Goal: Task Accomplishment & Management: Manage account settings

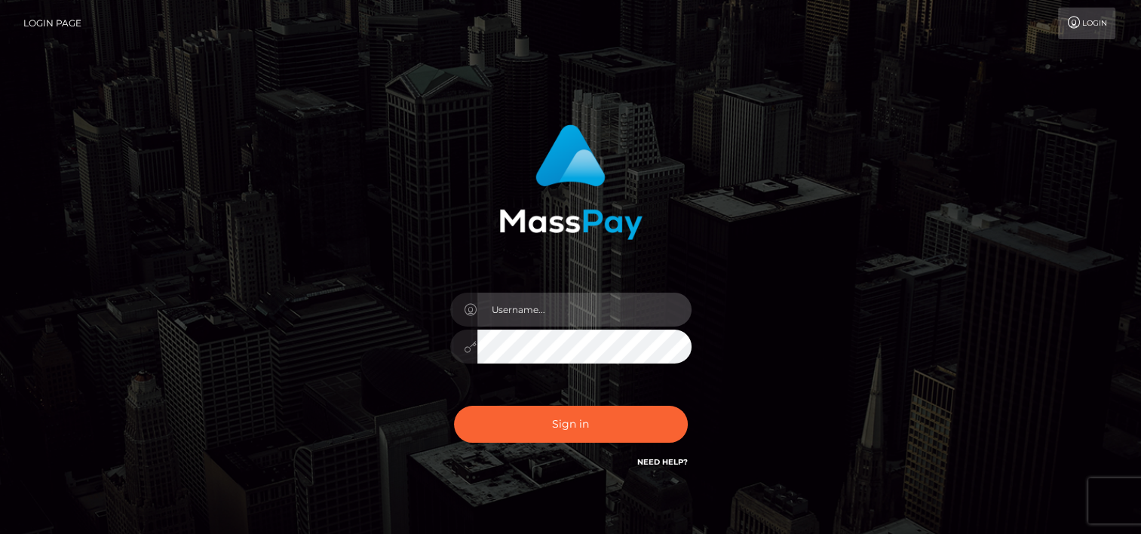
drag, startPoint x: 540, startPoint y: 309, endPoint x: 541, endPoint y: 319, distance: 9.9
click at [540, 309] on input "text" at bounding box center [584, 310] width 214 height 34
type input "tammyk.cforth"
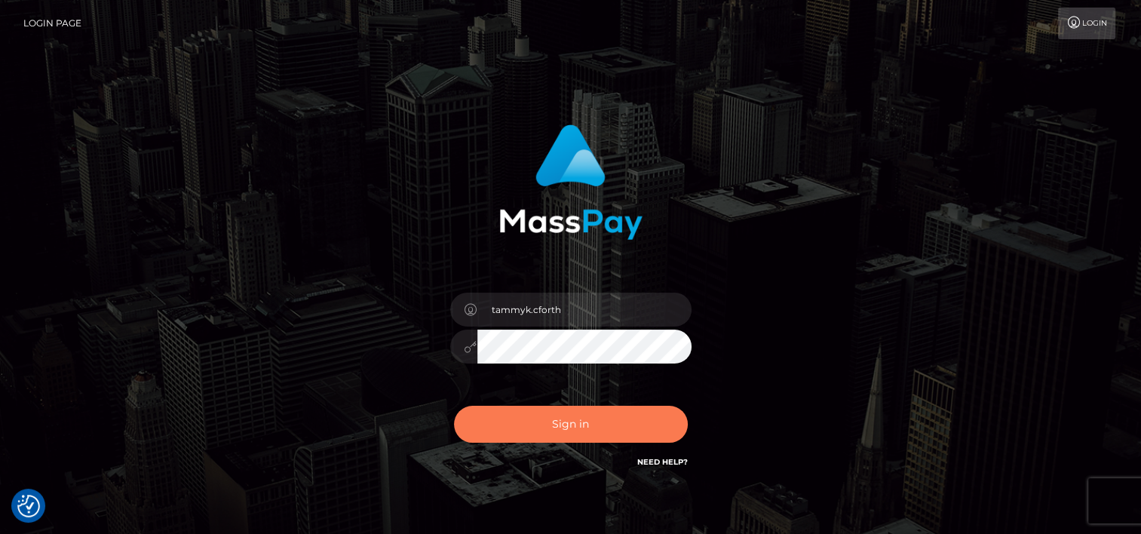
click at [557, 431] on button "Sign in" at bounding box center [571, 424] width 234 height 37
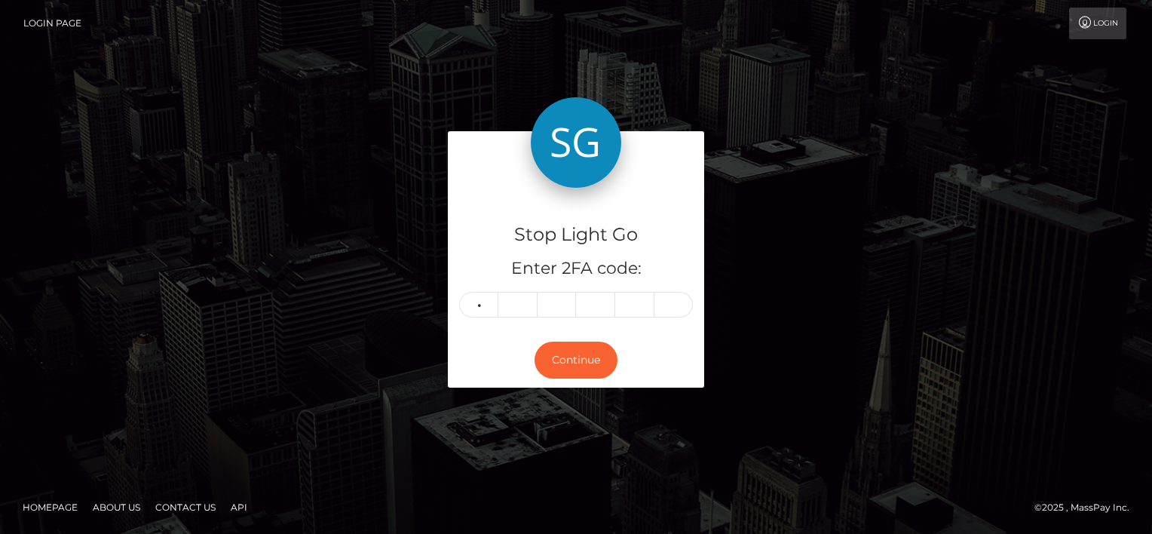
type input "7"
type input "0"
type input "3"
type input "6"
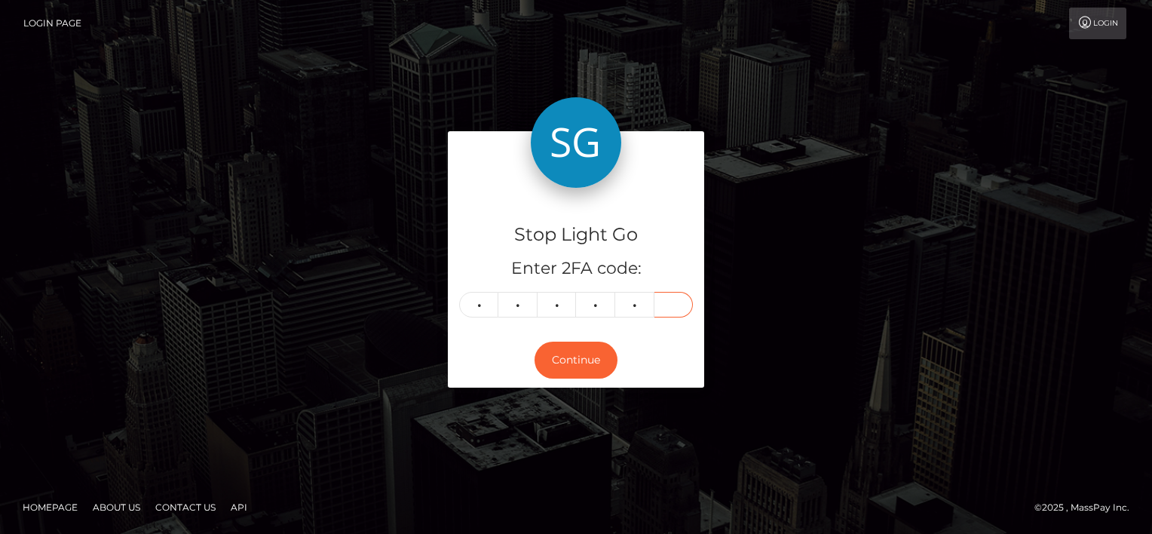
type input "8"
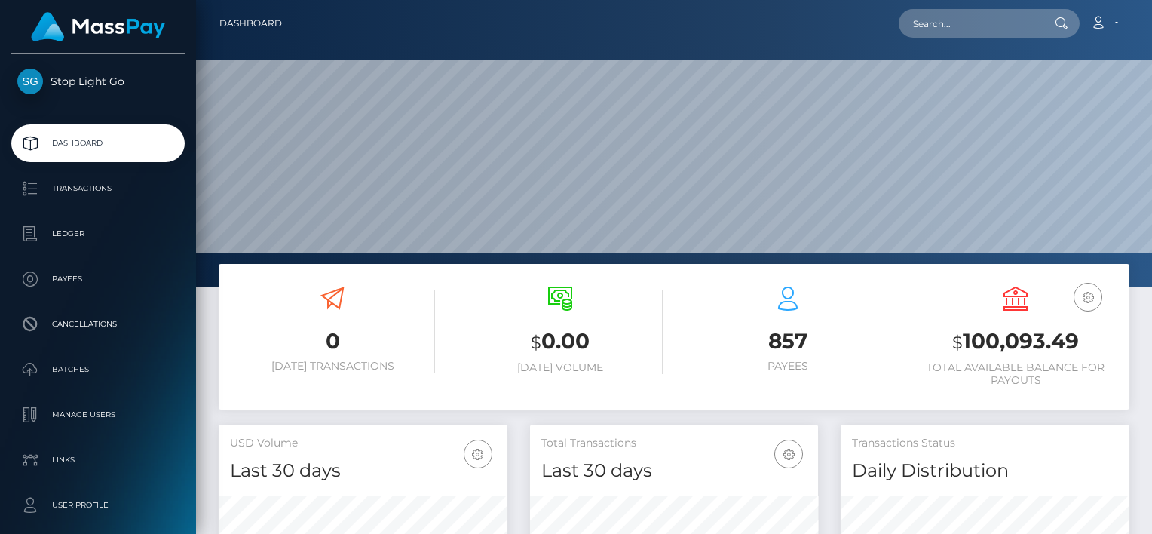
scroll to position [267, 289]
